Goal: Task Accomplishment & Management: Use online tool/utility

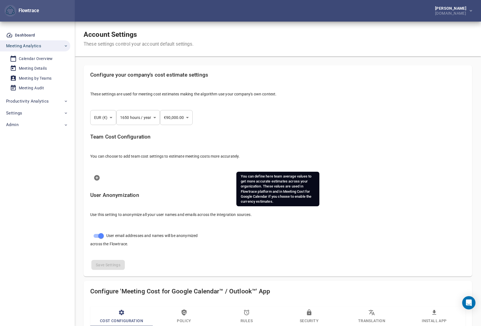
select select "***"
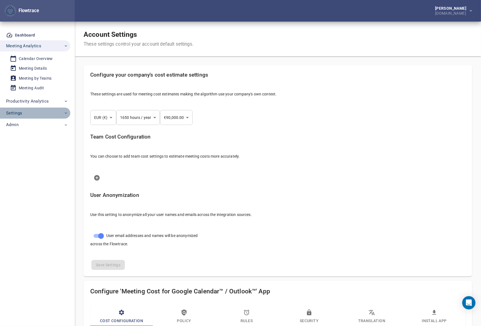
click at [23, 114] on span "Settings" at bounding box center [37, 113] width 62 height 7
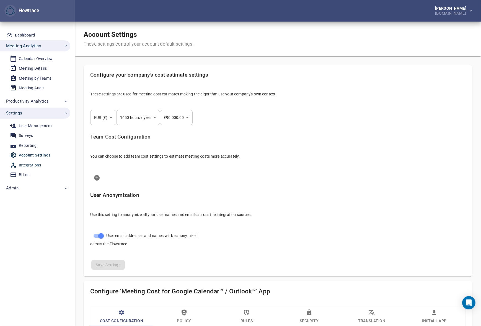
click at [31, 164] on div "Integrations" at bounding box center [30, 165] width 22 height 7
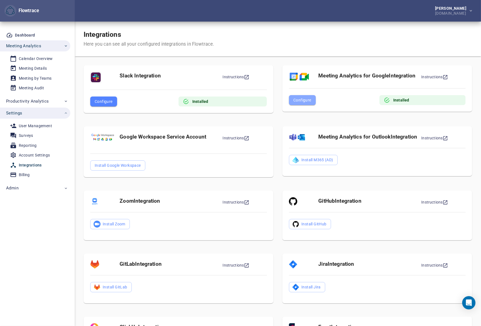
click at [302, 99] on span "Configure" at bounding box center [302, 100] width 18 height 7
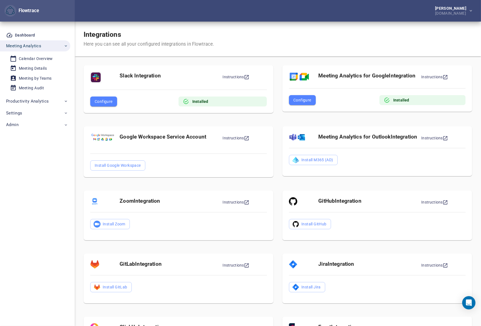
click at [303, 100] on span "Configure" at bounding box center [302, 100] width 18 height 7
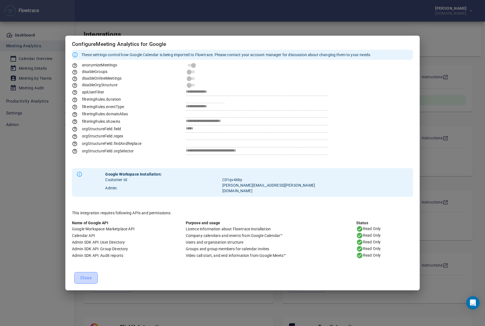
click at [91, 279] on span "Close" at bounding box center [85, 278] width 11 height 7
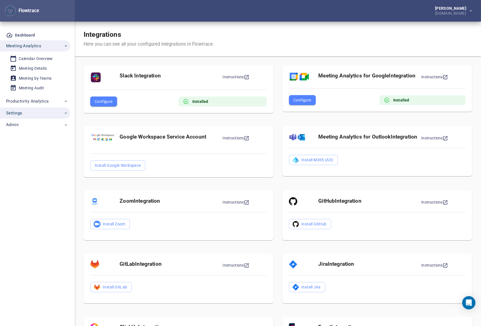
click at [17, 115] on span "Settings" at bounding box center [14, 113] width 16 height 7
click at [245, 15] on div "Petri Lehtonen GetYourGuide.com" at bounding box center [278, 11] width 406 height 22
click at [32, 125] on div "User Management" at bounding box center [35, 126] width 33 height 7
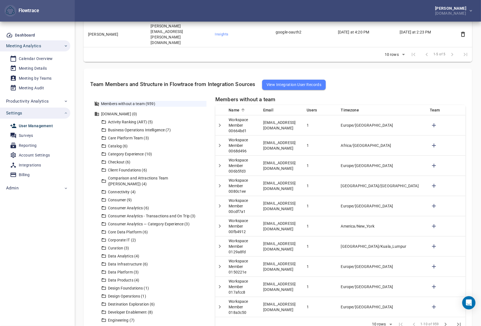
scroll to position [161, 0]
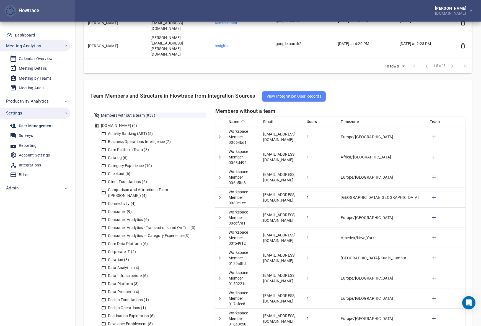
click at [221, 134] on icon "Detail panel visibility toggle" at bounding box center [219, 137] width 7 height 7
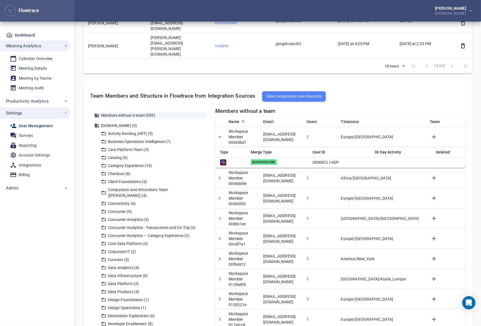
click at [221, 134] on icon "Detail panel visibility toggle" at bounding box center [219, 137] width 7 height 7
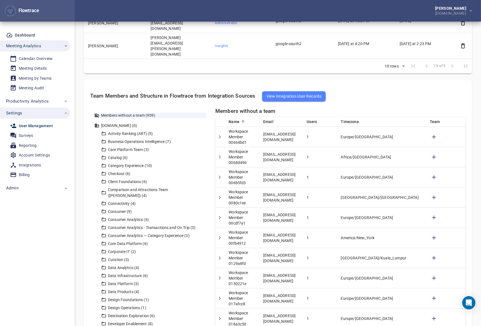
click at [221, 154] on icon "Detail panel visibility toggle" at bounding box center [219, 157] width 7 height 7
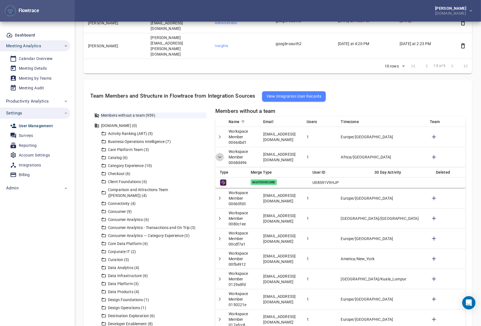
click at [221, 156] on icon "Detail panel visibility toggle" at bounding box center [219, 157] width 3 height 2
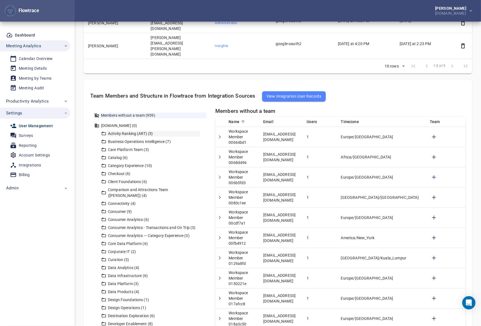
click at [137, 131] on div "Activity Ranking (ART) (5)" at bounding box center [153, 134] width 93 height 6
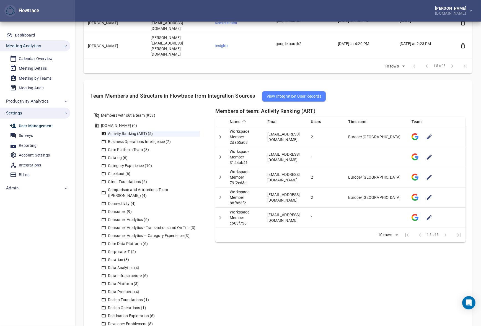
click at [221, 134] on icon "Detail panel visibility toggle" at bounding box center [220, 137] width 7 height 7
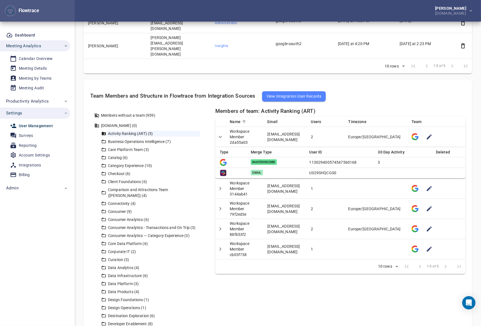
click at [221, 136] on icon "Detail panel visibility toggle" at bounding box center [220, 137] width 3 height 2
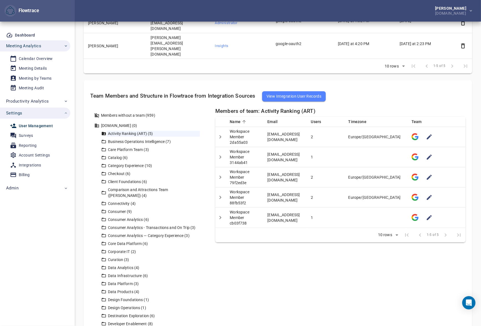
click at [220, 154] on icon "Detail panel visibility toggle" at bounding box center [220, 157] width 7 height 7
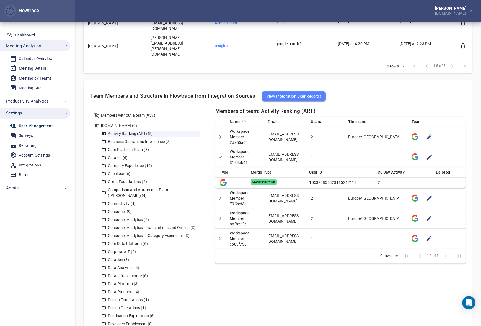
click at [220, 154] on icon "Detail panel visibility toggle" at bounding box center [220, 157] width 7 height 7
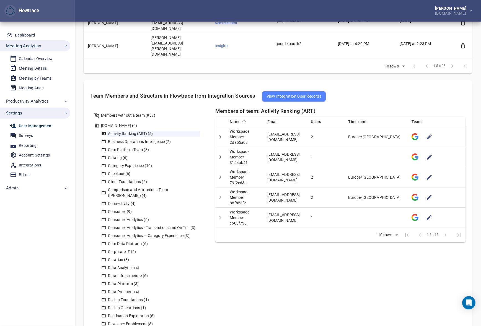
click at [220, 154] on icon "Detail panel visibility toggle" at bounding box center [220, 157] width 7 height 7
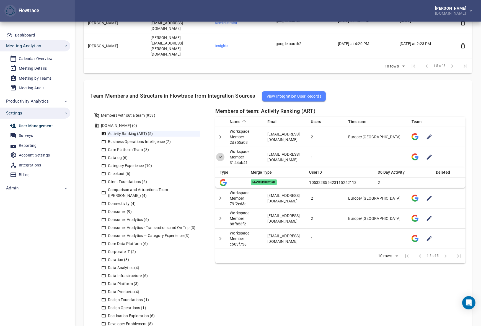
click at [220, 154] on icon "Detail panel visibility toggle" at bounding box center [220, 157] width 7 height 7
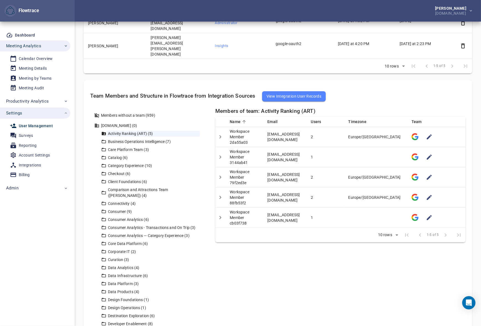
click at [219, 174] on icon "Detail panel visibility toggle" at bounding box center [220, 177] width 7 height 7
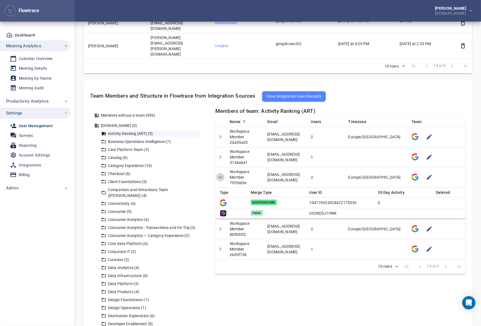
click at [219, 174] on icon "Detail panel visibility toggle" at bounding box center [220, 177] width 7 height 7
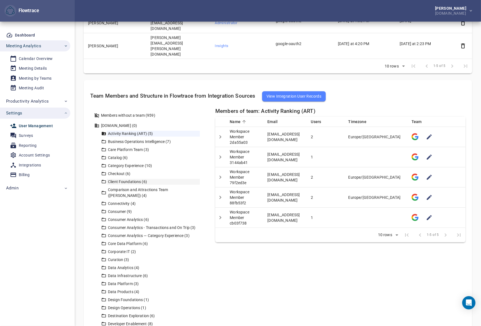
click at [123, 179] on div "Client Foundations (6)" at bounding box center [153, 182] width 93 height 6
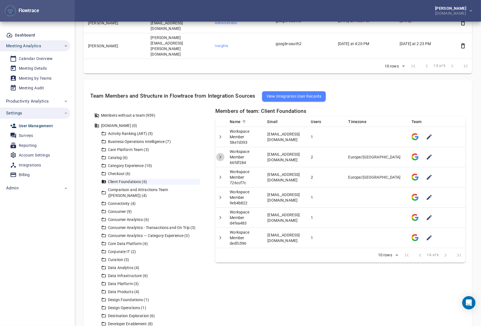
click at [221, 154] on icon "Detail panel visibility toggle" at bounding box center [220, 157] width 7 height 7
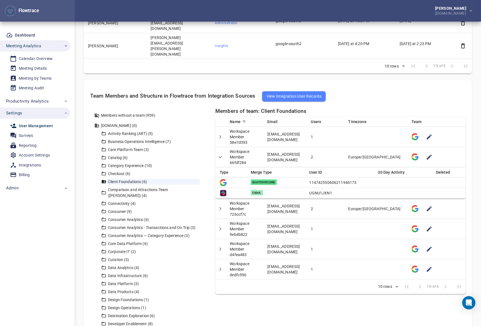
click at [221, 154] on icon "Detail panel visibility toggle" at bounding box center [220, 157] width 7 height 7
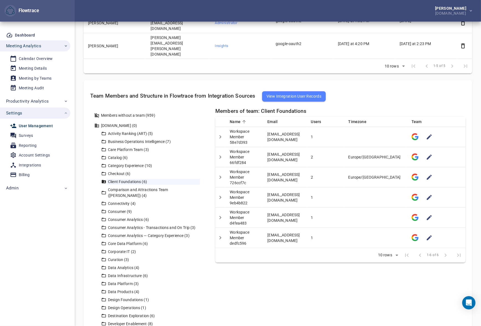
click at [220, 174] on icon "Detail panel visibility toggle" at bounding box center [220, 177] width 7 height 7
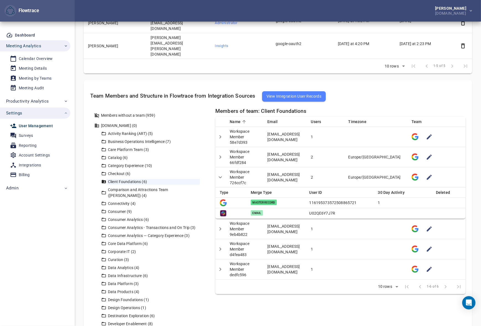
click at [220, 174] on icon "Detail panel visibility toggle" at bounding box center [220, 177] width 7 height 7
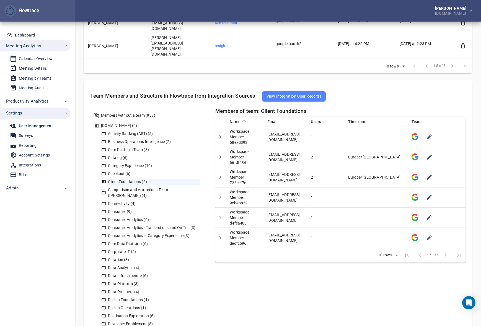
click at [308, 18] on div "Petri Lehtonen GetYourGuide.com" at bounding box center [278, 11] width 406 height 22
click at [225, 127] on td "Workspace Member 58e7d393" at bounding box center [244, 137] width 38 height 20
click at [221, 134] on icon "Detail panel visibility toggle" at bounding box center [220, 137] width 7 height 7
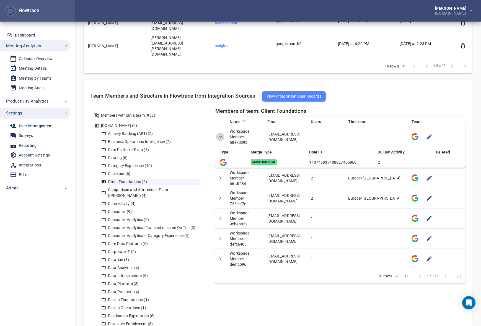
click at [221, 136] on icon "Detail panel visibility toggle" at bounding box center [220, 137] width 3 height 2
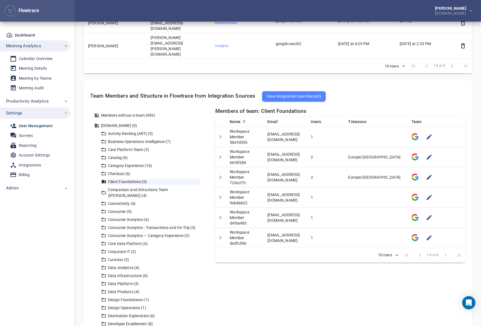
click at [275, 12] on div "Petri Lehtonen GetYourGuide.com" at bounding box center [278, 11] width 406 height 22
click at [221, 134] on icon "Detail panel visibility toggle" at bounding box center [220, 137] width 7 height 7
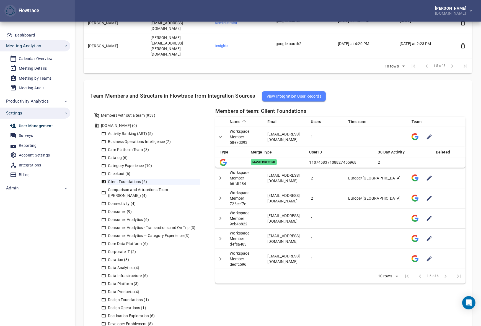
click at [221, 134] on icon "Detail panel visibility toggle" at bounding box center [220, 137] width 7 height 7
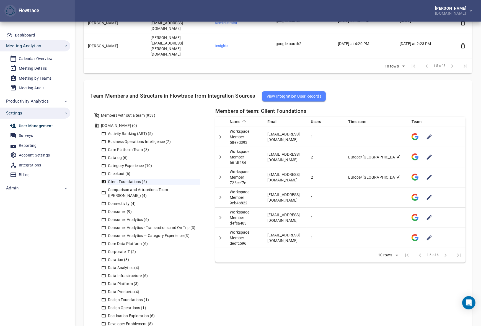
click at [221, 194] on icon "Detail panel visibility toggle" at bounding box center [220, 197] width 7 height 7
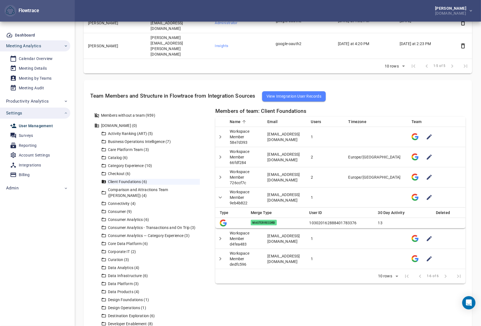
click at [220, 194] on icon "Detail panel visibility toggle" at bounding box center [220, 197] width 7 height 7
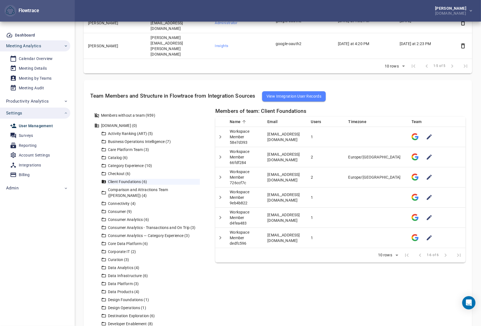
click at [220, 194] on icon "Detail panel visibility toggle" at bounding box center [220, 197] width 7 height 7
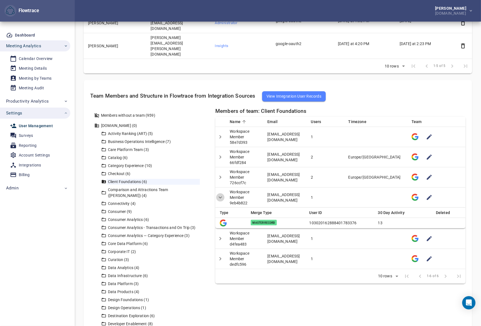
click at [220, 194] on icon "Detail panel visibility toggle" at bounding box center [220, 197] width 7 height 7
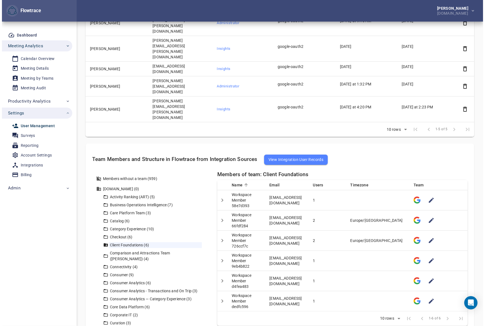
scroll to position [176, 0]
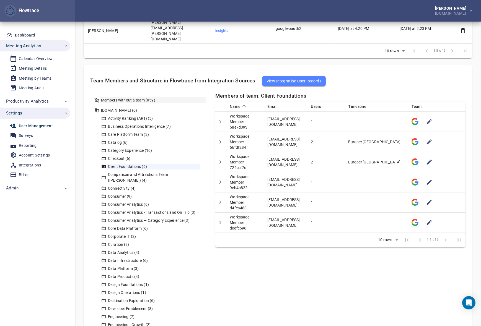
click at [123, 97] on div "Members without a team (959)" at bounding box center [153, 100] width 107 height 6
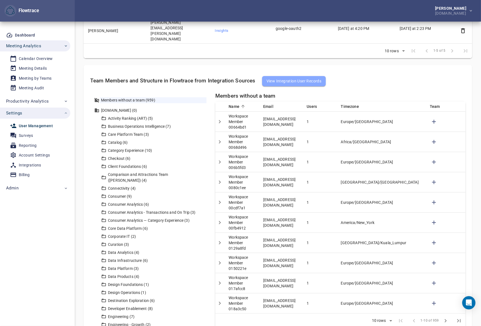
click at [294, 76] on button "View Integration User Records" at bounding box center [294, 81] width 64 height 10
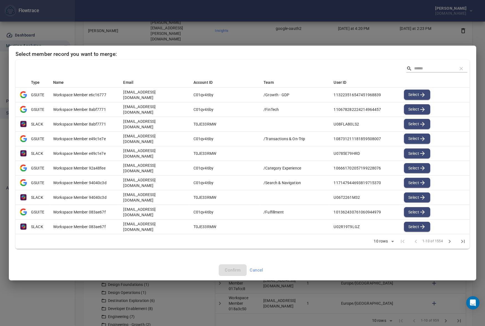
click at [425, 71] on input "Search" at bounding box center [433, 69] width 39 height 8
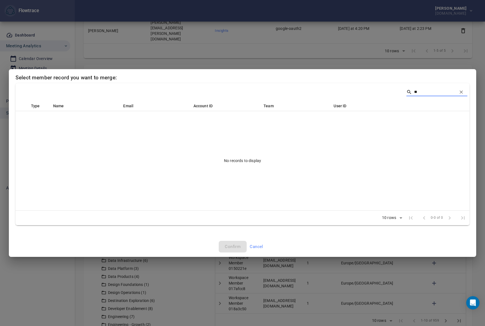
type input "*"
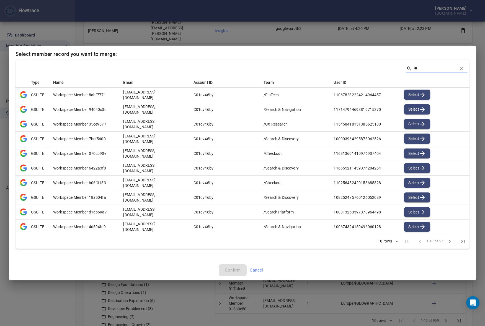
type input "*"
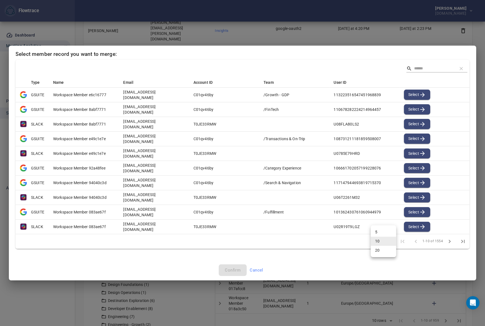
click at [379, 252] on li "20" at bounding box center [383, 250] width 25 height 9
type input "**"
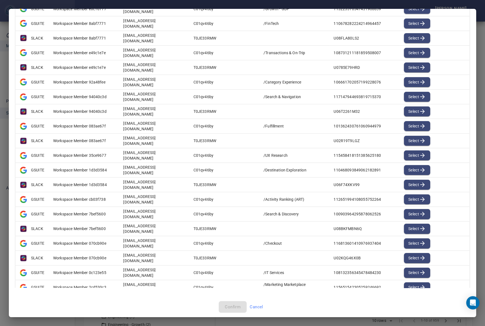
scroll to position [72, 0]
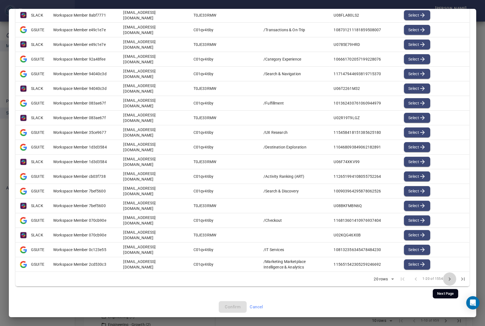
click at [448, 277] on icon "Next Page" at bounding box center [449, 279] width 7 height 7
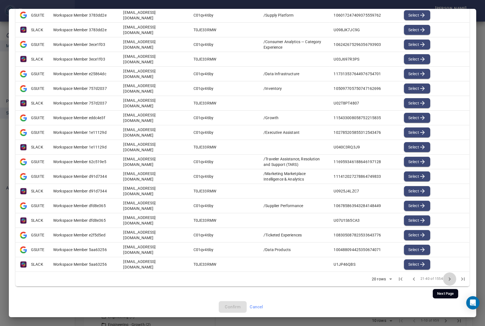
click at [448, 277] on icon "Next Page" at bounding box center [449, 279] width 7 height 7
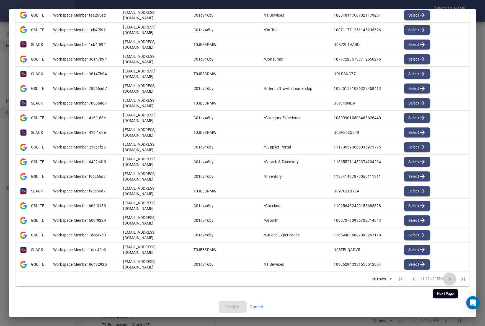
click at [448, 277] on icon "Next Page" at bounding box center [449, 279] width 7 height 7
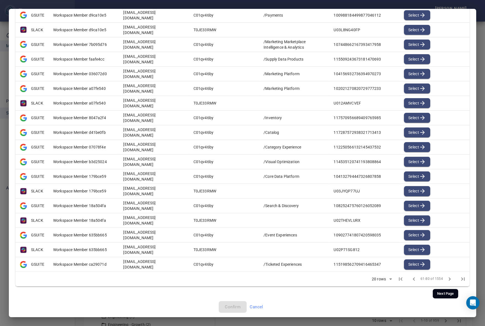
click at [448, 277] on icon "Next Page" at bounding box center [449, 279] width 7 height 7
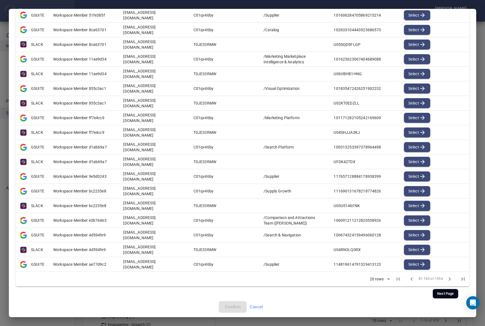
click at [448, 277] on icon "Next Page" at bounding box center [449, 279] width 7 height 7
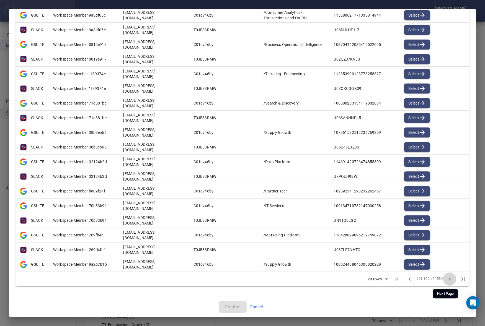
click at [448, 277] on icon "Next Page" at bounding box center [449, 279] width 7 height 7
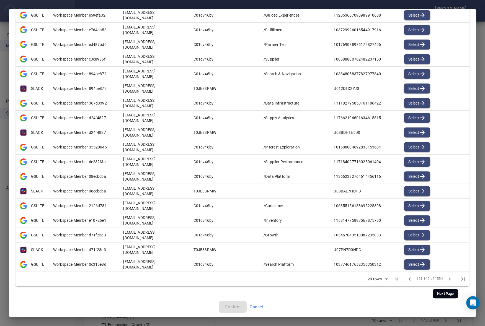
click at [448, 277] on icon "Next Page" at bounding box center [449, 279] width 7 height 7
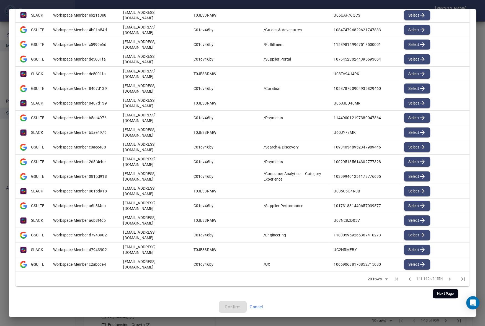
click at [448, 277] on icon "Next Page" at bounding box center [449, 279] width 7 height 7
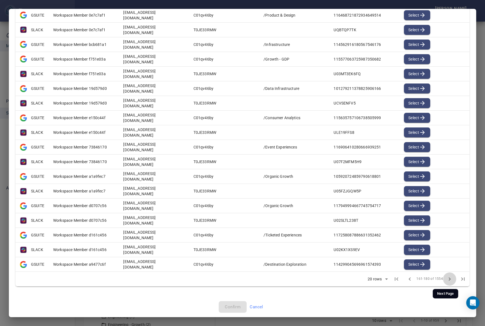
click at [448, 277] on icon "Next Page" at bounding box center [449, 279] width 7 height 7
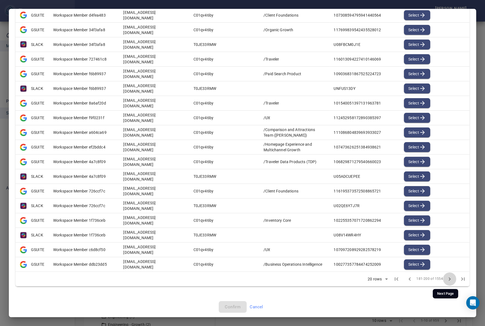
click at [448, 277] on icon "Next Page" at bounding box center [449, 279] width 7 height 7
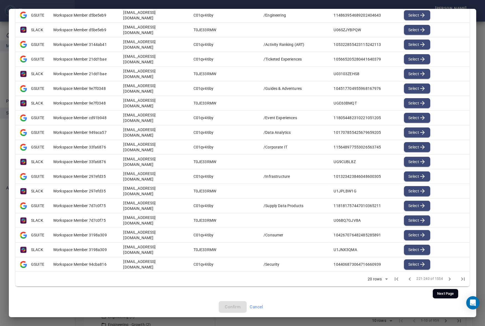
click at [448, 277] on icon "Next Page" at bounding box center [449, 279] width 7 height 7
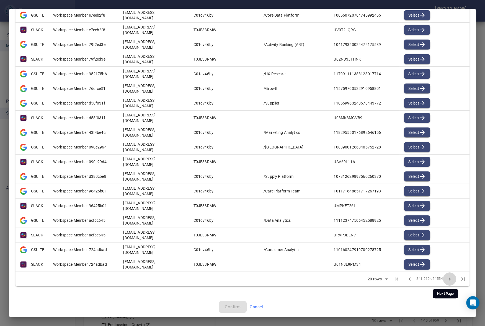
click at [448, 277] on icon "Next Page" at bounding box center [449, 279] width 7 height 7
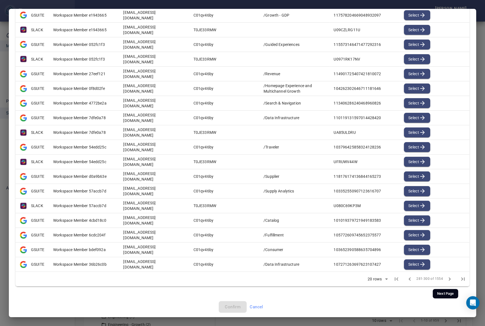
click at [448, 277] on icon "Next Page" at bounding box center [449, 279] width 7 height 7
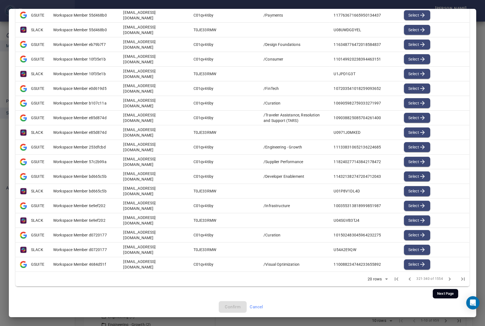
click at [448, 277] on icon "Next Page" at bounding box center [449, 279] width 7 height 7
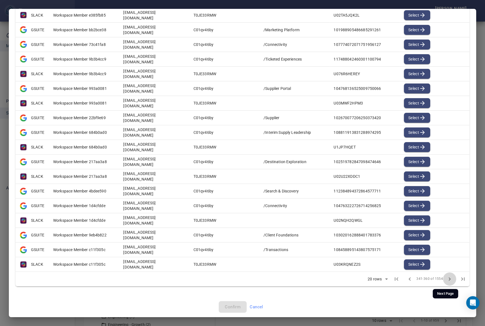
click at [448, 277] on icon "Next Page" at bounding box center [449, 279] width 7 height 7
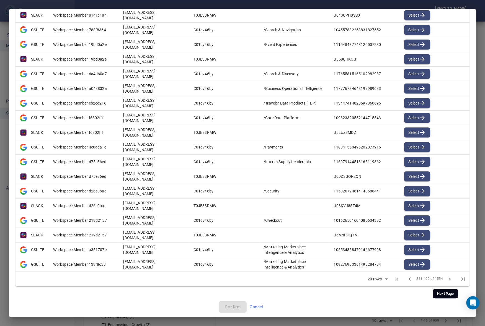
click at [448, 277] on icon "Next Page" at bounding box center [449, 279] width 7 height 7
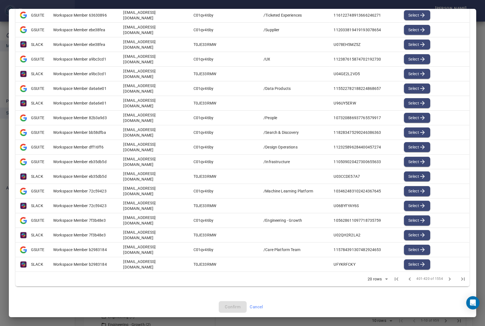
scroll to position [0, 0]
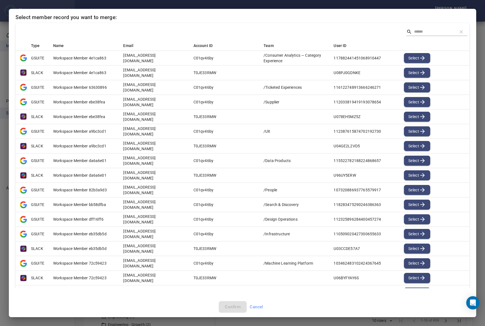
click at [258, 308] on span "Cancel" at bounding box center [257, 307] width 14 height 7
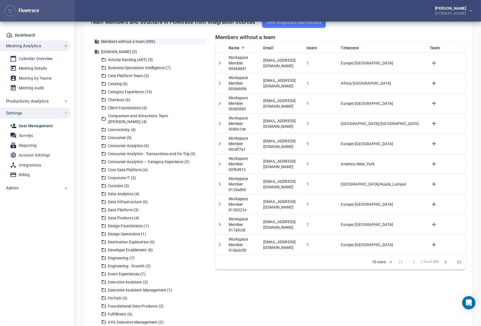
scroll to position [176, 0]
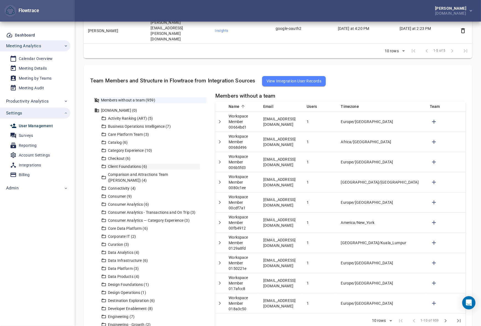
click at [129, 164] on div "Client Foundations (6)" at bounding box center [153, 167] width 93 height 6
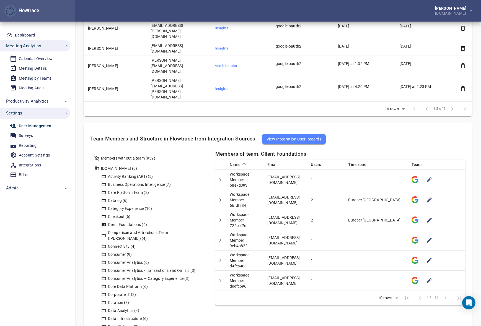
scroll to position [102, 0]
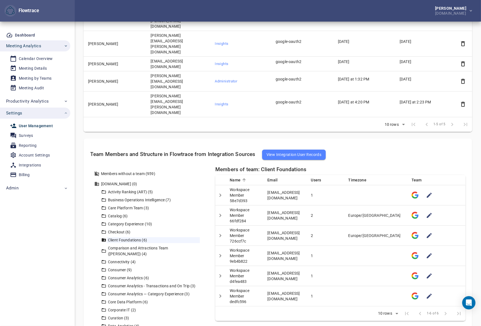
click at [33, 59] on div "Calendar Overview" at bounding box center [36, 58] width 34 height 7
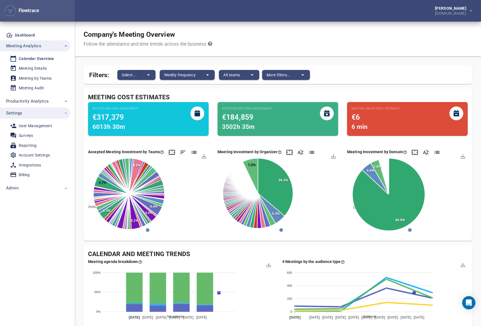
click at [305, 44] on div "Company's Meeting Overview Follow the attendance and time trends across the bus…" at bounding box center [278, 39] width 406 height 35
click at [183, 152] on icon at bounding box center [183, 152] width 7 height 7
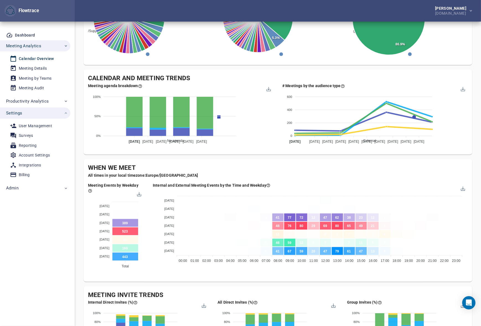
scroll to position [58, 0]
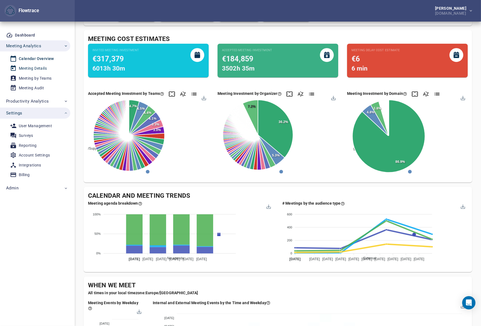
click at [33, 68] on div "Meeting Details" at bounding box center [33, 68] width 28 height 7
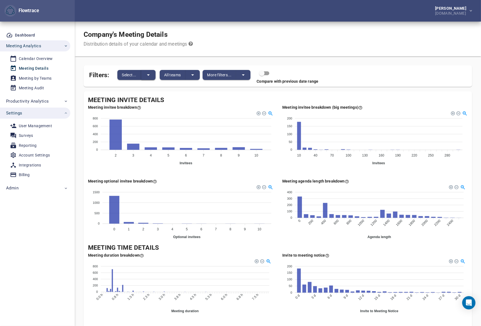
click at [152, 73] on button "split button" at bounding box center [148, 75] width 14 height 10
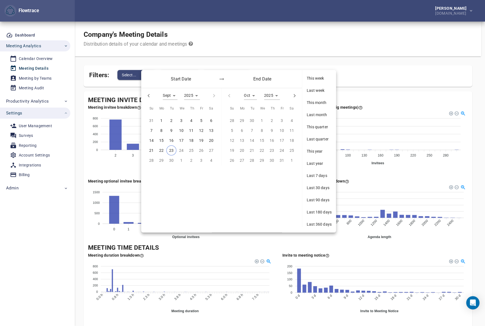
click at [320, 174] on span "Last 7 days" at bounding box center [319, 176] width 25 height 6
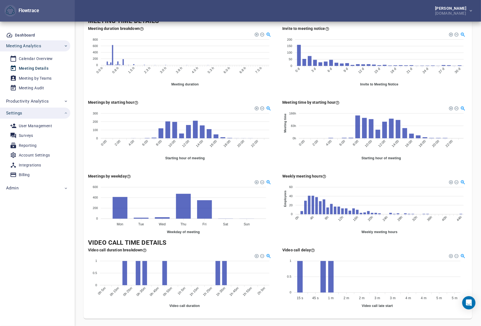
scroll to position [249, 0]
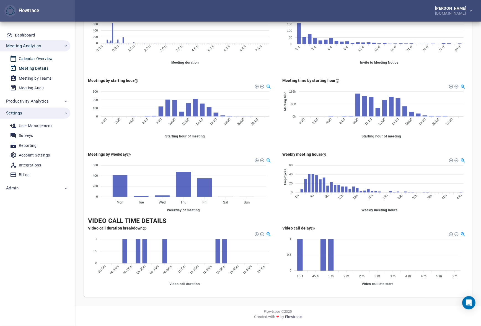
click at [41, 58] on div "Calendar Overview" at bounding box center [36, 58] width 34 height 7
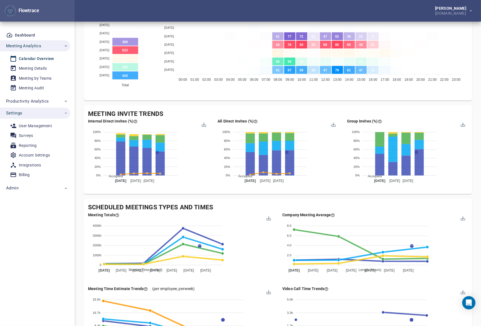
scroll to position [418, 0]
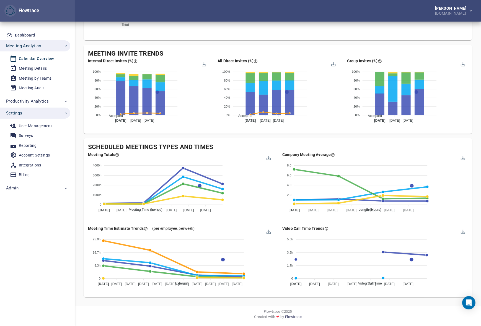
click at [274, 139] on div "Scheduled Meetings Types and Times Meeting Totals Meeting Time (Invited) Meetin…" at bounding box center [278, 217] width 389 height 159
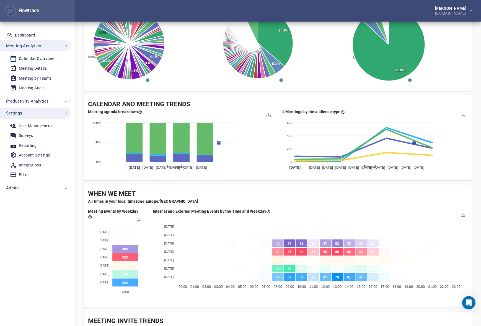
scroll to position [124, 0]
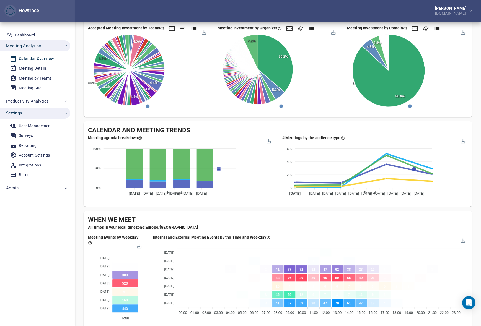
click at [174, 7] on div "Petri Lehtonen GetYourGuide.com" at bounding box center [278, 11] width 406 height 22
click at [33, 155] on div "Account Settings" at bounding box center [34, 155] width 31 height 7
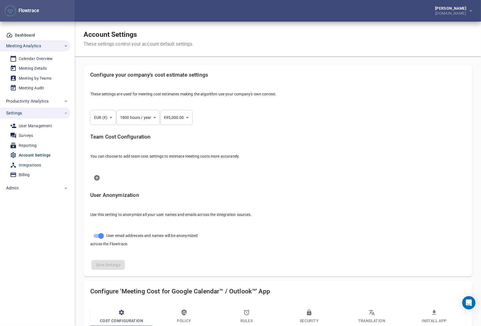
click at [28, 167] on div "Integrations" at bounding box center [30, 165] width 22 height 7
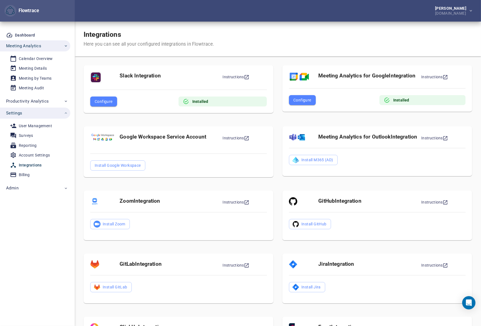
click at [308, 100] on span "Configure" at bounding box center [302, 100] width 18 height 7
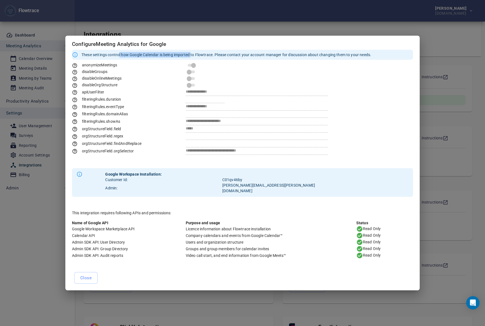
drag, startPoint x: 121, startPoint y: 58, endPoint x: 194, endPoint y: 57, distance: 72.3
click at [192, 58] on div "These settings control how Google Calendar is being imported to Flowtrace. Plea…" at bounding box center [226, 55] width 290 height 10
drag, startPoint x: 203, startPoint y: 56, endPoint x: 165, endPoint y: 55, distance: 38.0
click at [165, 55] on div "These settings control how Google Calendar is being imported to Flowtrace. Plea…" at bounding box center [226, 55] width 290 height 10
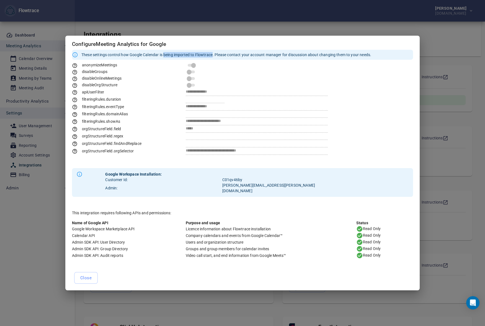
drag, startPoint x: 165, startPoint y: 55, endPoint x: 238, endPoint y: 55, distance: 73.1
click at [236, 55] on div "These settings control how Google Calendar is being imported to Flowtrace. Plea…" at bounding box center [226, 55] width 290 height 10
drag, startPoint x: 252, startPoint y: 55, endPoint x: 221, endPoint y: 54, distance: 30.5
click at [228, 54] on div "These settings control how Google Calendar is being imported to Flowtrace. Plea…" at bounding box center [226, 55] width 290 height 10
drag, startPoint x: 221, startPoint y: 54, endPoint x: 291, endPoint y: 53, distance: 70.1
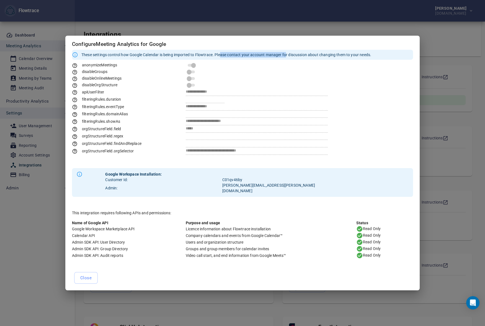
click at [290, 53] on div "These settings control how Google Calendar is being imported to Flowtrace. Plea…" at bounding box center [226, 55] width 290 height 10
drag, startPoint x: 301, startPoint y: 53, endPoint x: 275, endPoint y: 56, distance: 26.8
click at [275, 56] on div "These settings control how Google Calendar is being imported to Flowtrace. Plea…" at bounding box center [226, 55] width 290 height 10
click at [272, 56] on div "These settings control how Google Calendar is being imported to Flowtrace. Plea…" at bounding box center [226, 55] width 290 height 10
drag, startPoint x: 316, startPoint y: 57, endPoint x: 345, endPoint y: 60, distance: 29.2
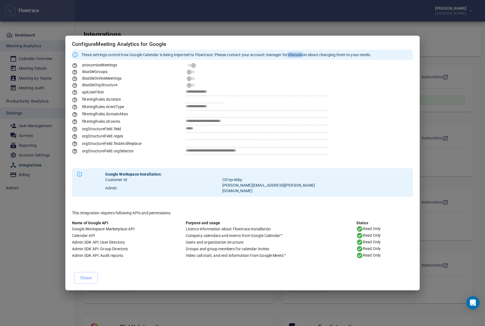
click at [329, 58] on div "These settings control how Google Calendar is being imported to Flowtrace. Plea…" at bounding box center [226, 55] width 290 height 10
drag, startPoint x: 346, startPoint y: 60, endPoint x: 312, endPoint y: 60, distance: 34.1
click at [312, 60] on div "These settings control how Google Calendar is being imported to Flowtrace. Plea…" at bounding box center [226, 55] width 290 height 10
click at [311, 60] on div "These settings control how Google Calendar is being imported to Flowtrace. Plea…" at bounding box center [226, 55] width 290 height 10
click at [243, 17] on div "**********" at bounding box center [242, 163] width 485 height 326
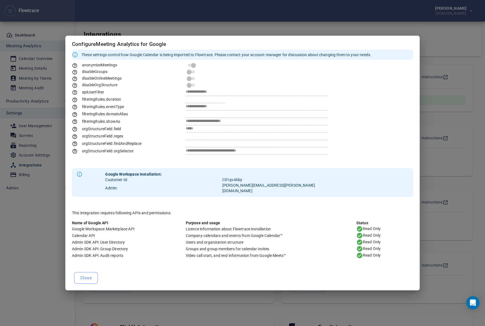
click at [82, 275] on span "Close" at bounding box center [85, 278] width 11 height 7
